Goal: Task Accomplishment & Management: Use online tool/utility

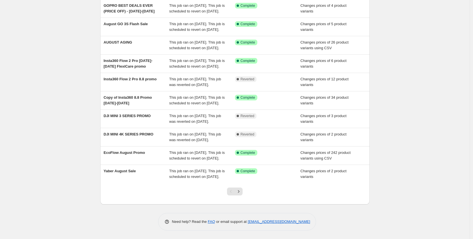
scroll to position [54, 0]
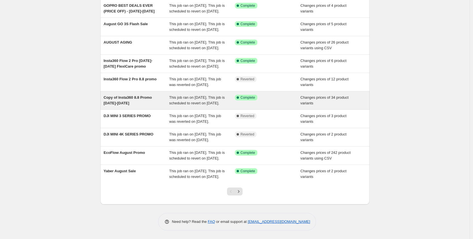
click at [139, 106] on div "Copy of Insta360 8.8 Promo July 29-Aug 17" at bounding box center [137, 100] width 66 height 11
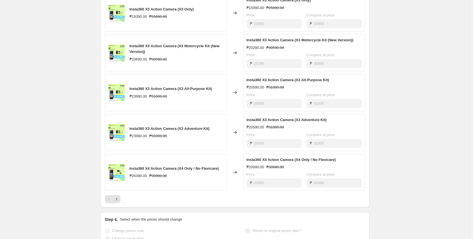
scroll to position [347, 0]
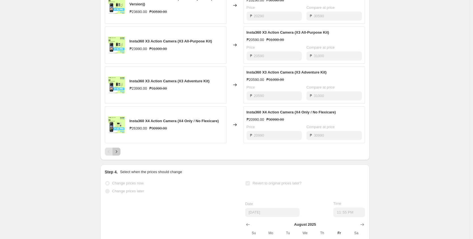
click at [118, 155] on icon "Next" at bounding box center [117, 152] width 6 height 6
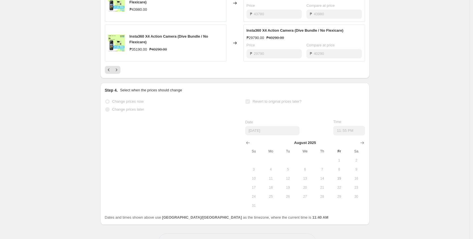
scroll to position [455, 0]
